Goal: Information Seeking & Learning: Find specific fact

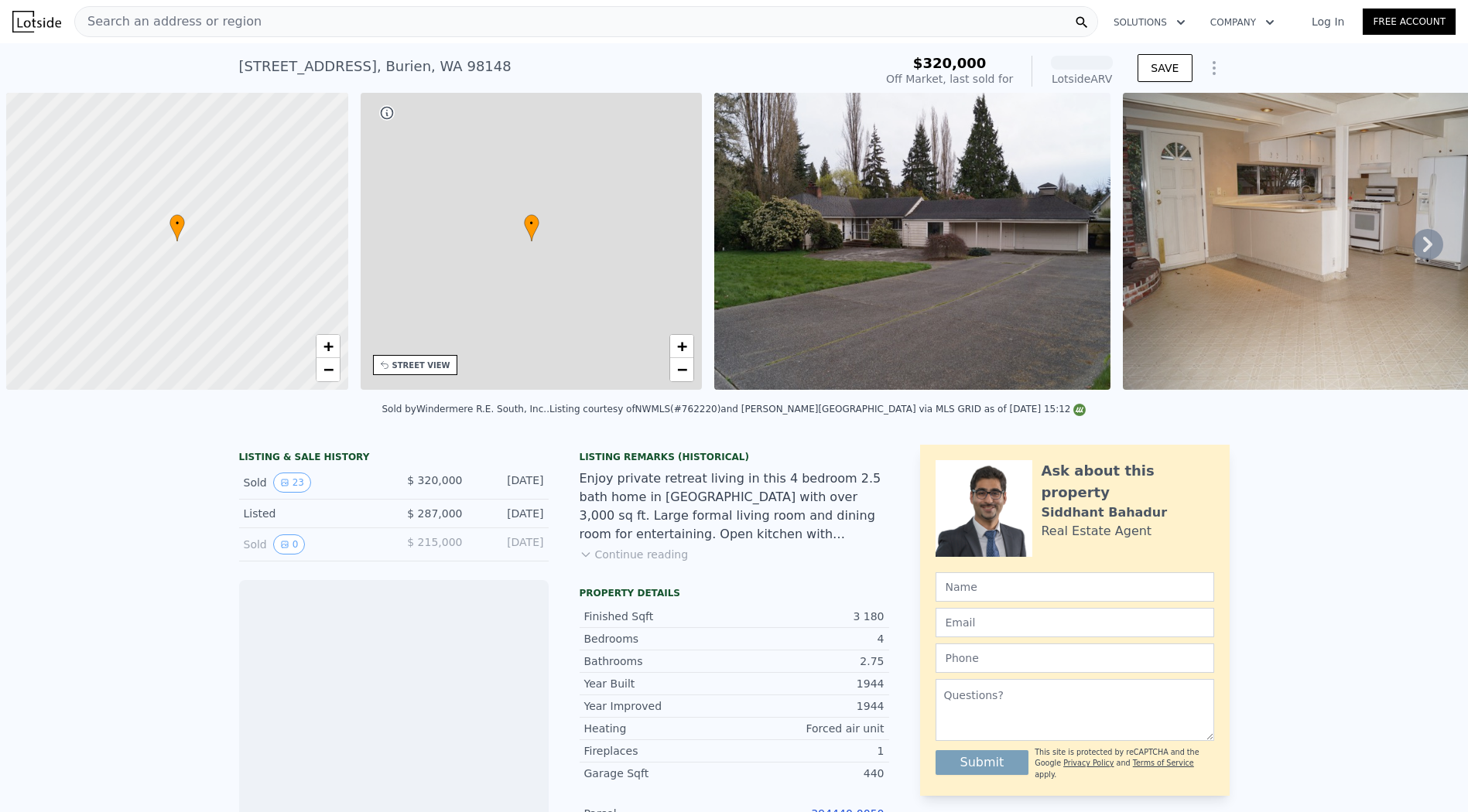
scroll to position [0, 6]
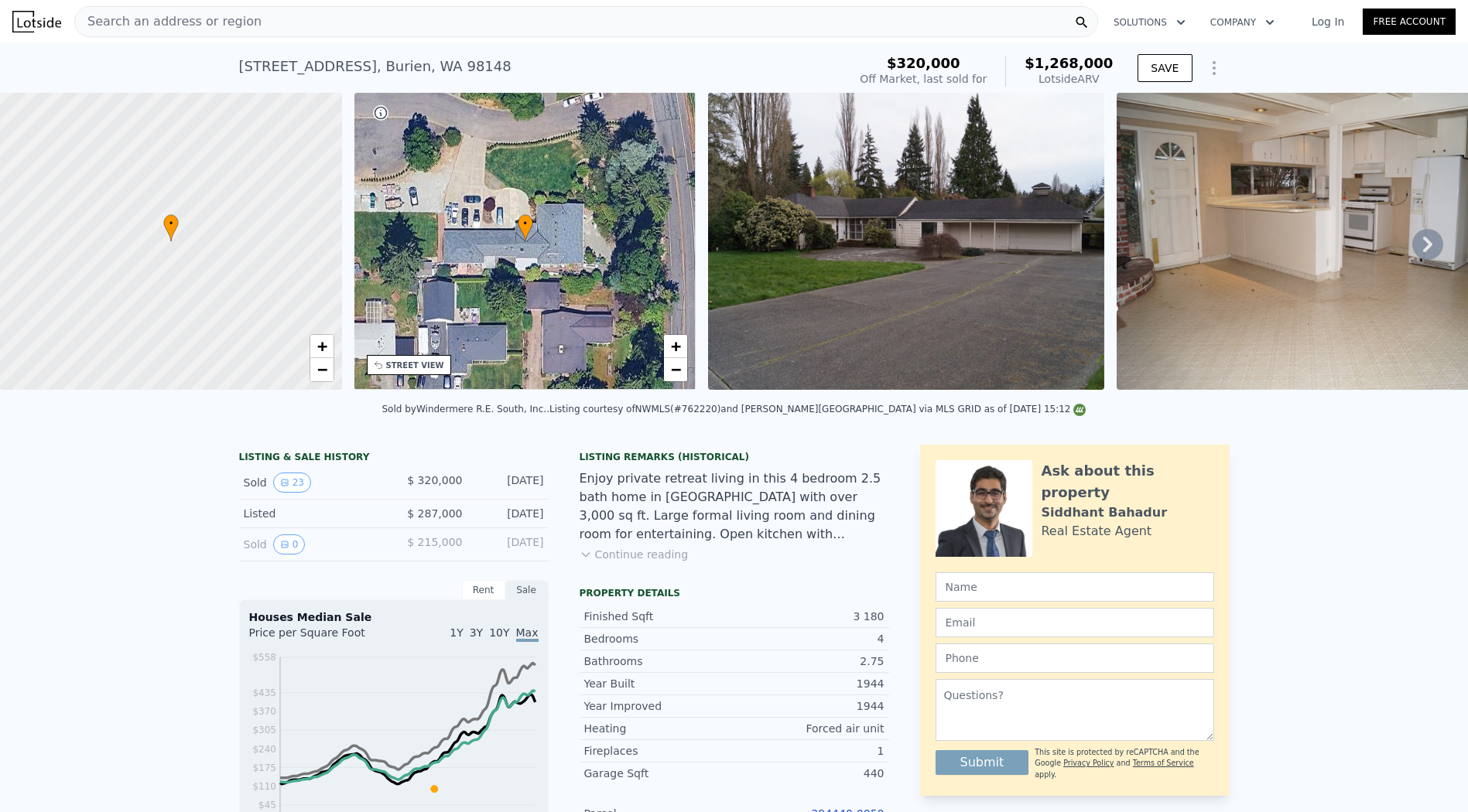
drag, startPoint x: 1324, startPoint y: 441, endPoint x: 1276, endPoint y: 353, distance: 100.2
click at [1322, 433] on div "Sold by Windermere R.E. South, Inc. . Listing courtesy of NWMLS (#762220) and […" at bounding box center [734, 413] width 1468 height 37
click at [671, 27] on div "Search an address or region" at bounding box center [586, 22] width 1024 height 31
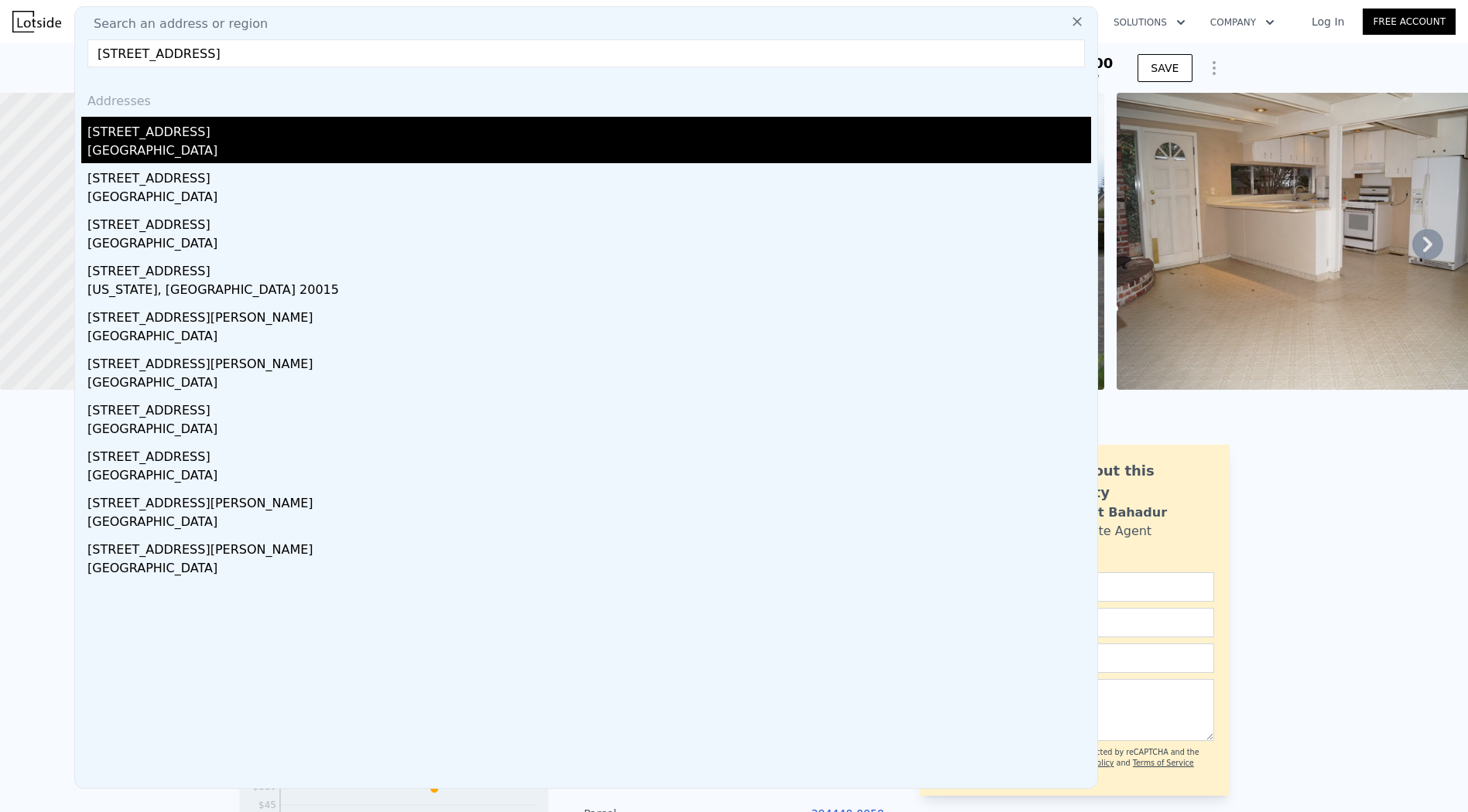
type input "[STREET_ADDRESS]"
click at [384, 125] on div "[STREET_ADDRESS]" at bounding box center [589, 129] width 1004 height 25
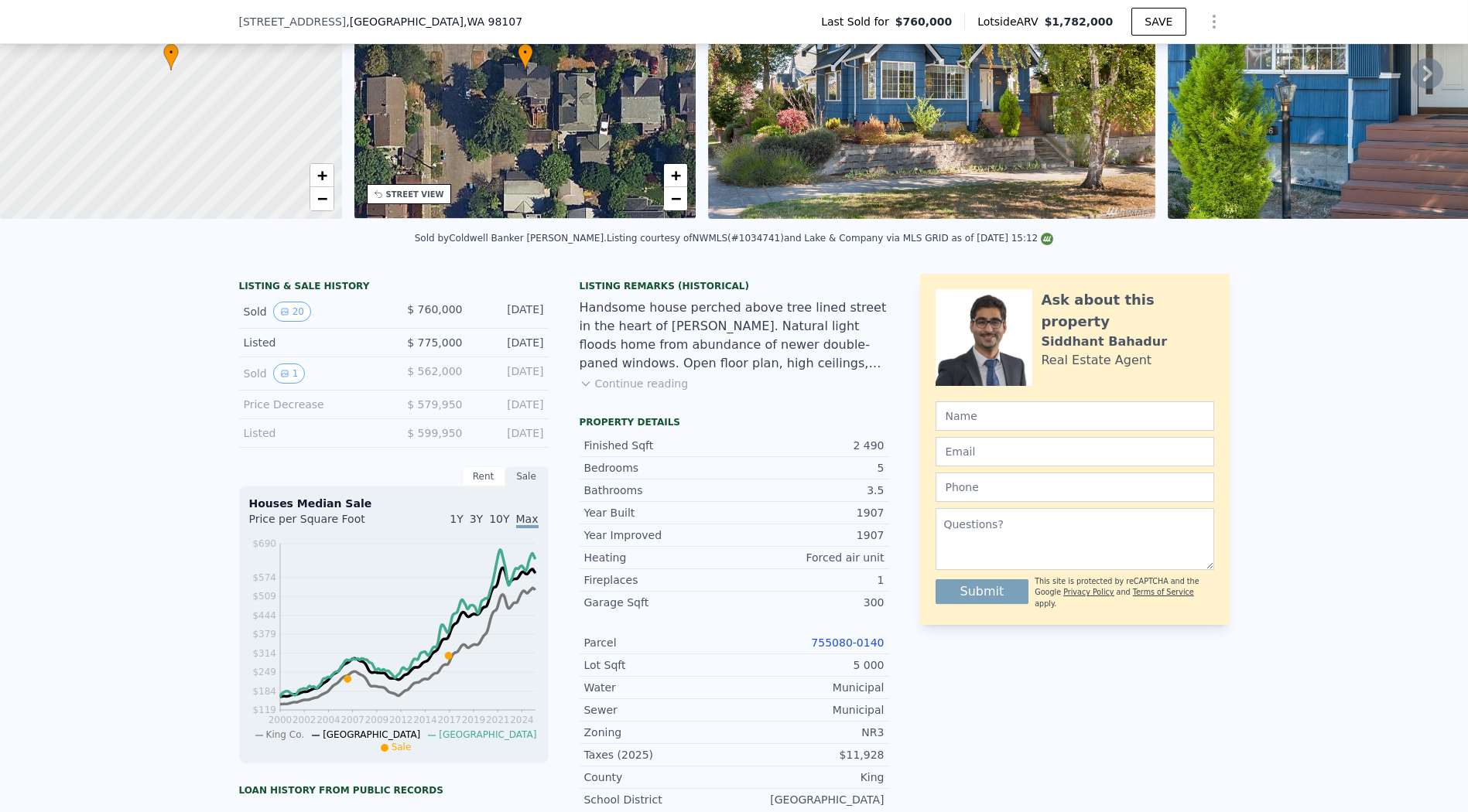
scroll to position [80, 0]
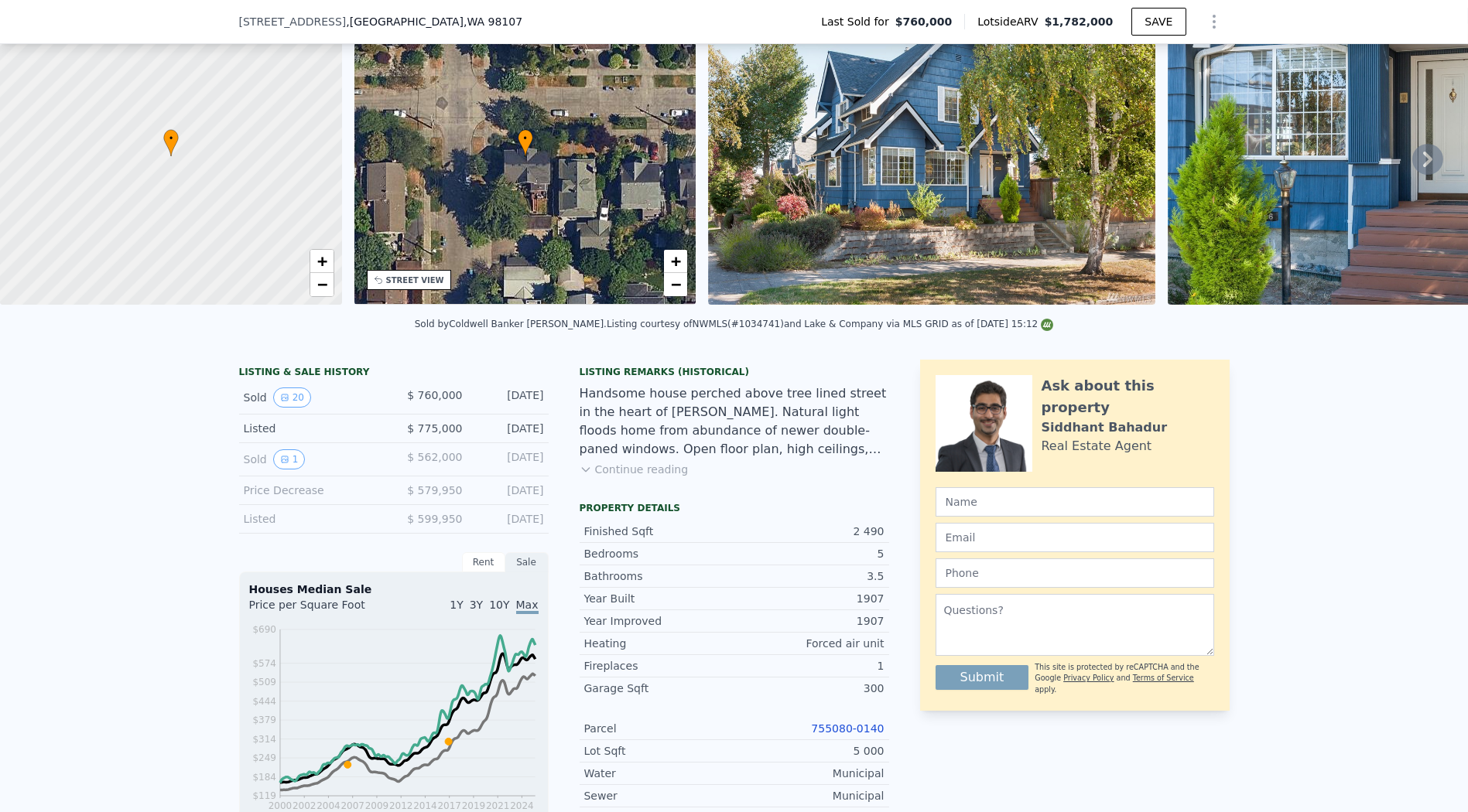
drag, startPoint x: 1322, startPoint y: 459, endPoint x: 1240, endPoint y: 494, distance: 89.2
click at [1322, 460] on div "LISTING & SALE HISTORY Sold 20 $ 760,000 [DATE] Listed $ 775,000 [DATE] Sold 1 …" at bounding box center [734, 814] width 1468 height 935
click at [837, 732] on link "755080-0140" at bounding box center [847, 729] width 73 height 13
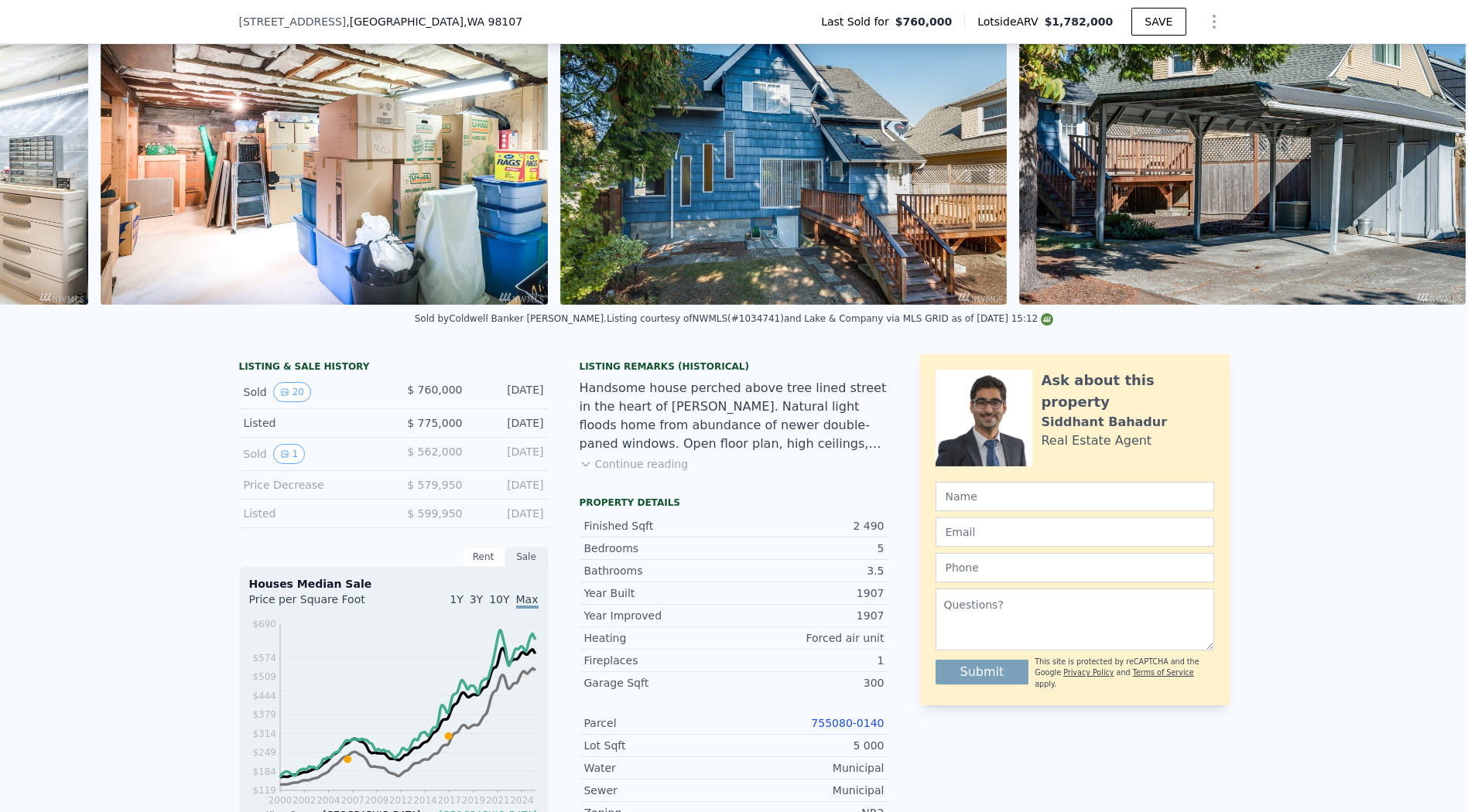
scroll to position [0, 8434]
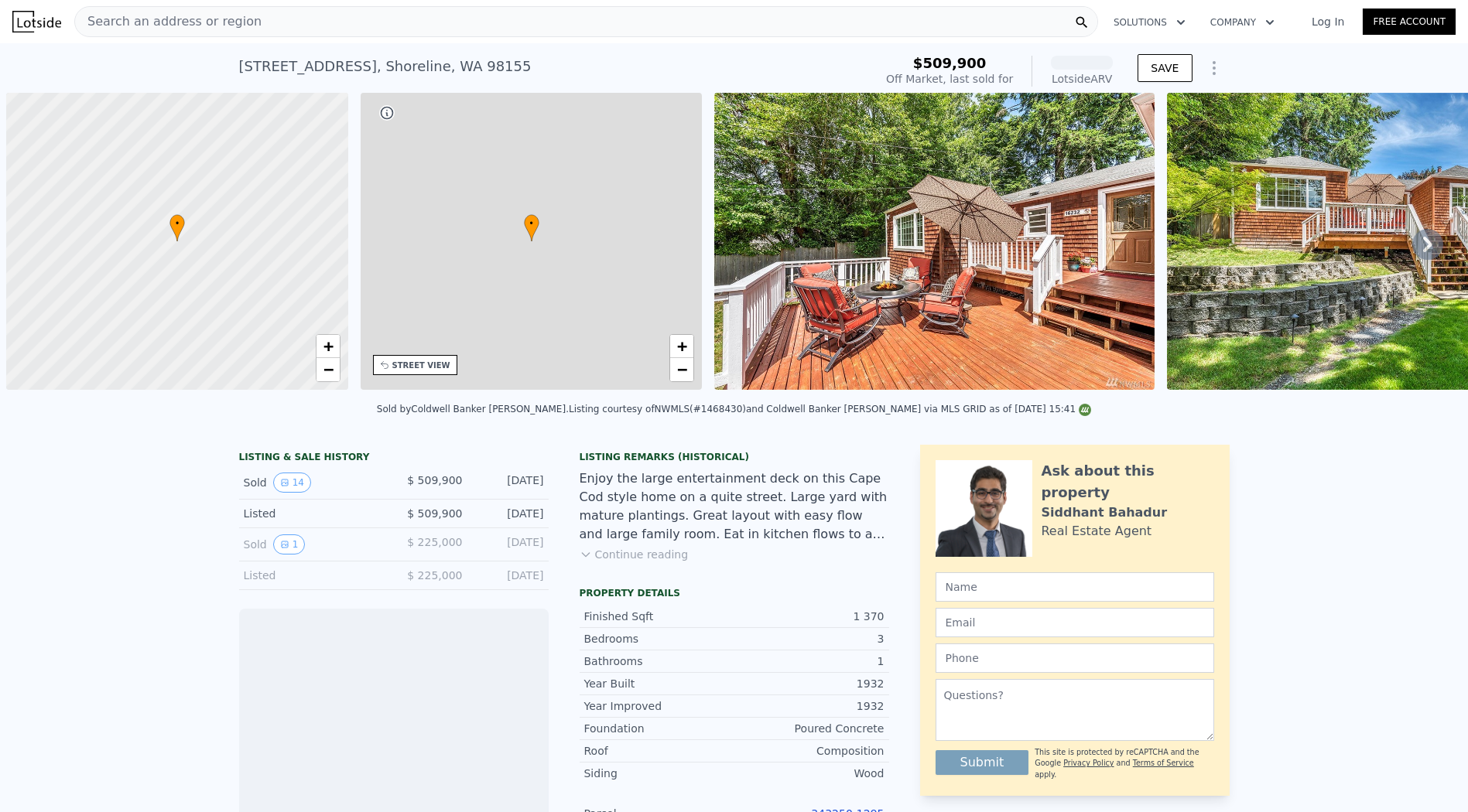
scroll to position [0, 6]
